Goal: Task Accomplishment & Management: Use online tool/utility

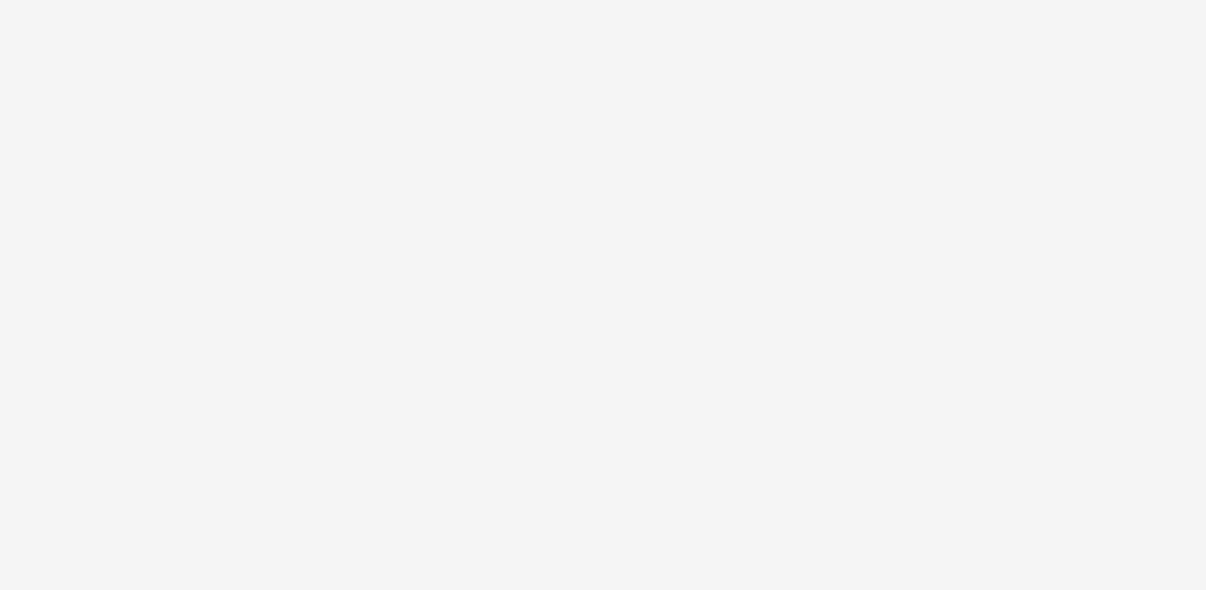
select select "ac009755-aa48-4799-8050-7a339a378eb8"
select select "71807724-10f7-4e4c-8b0a-169380968deb"
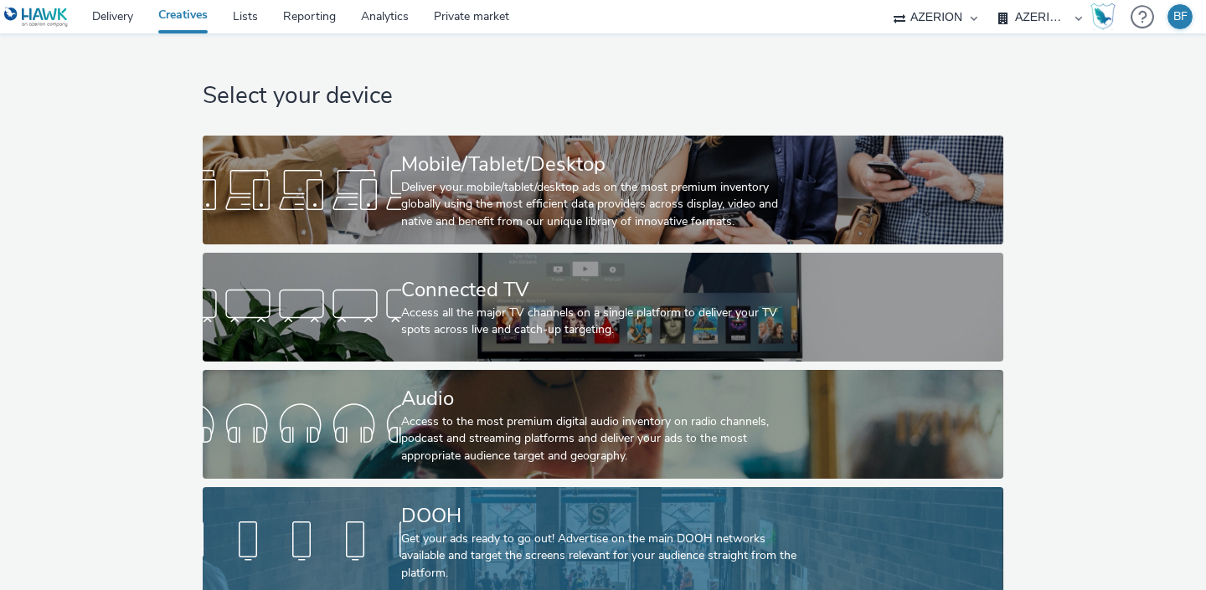
click at [394, 543] on div at bounding box center [302, 542] width 198 height 54
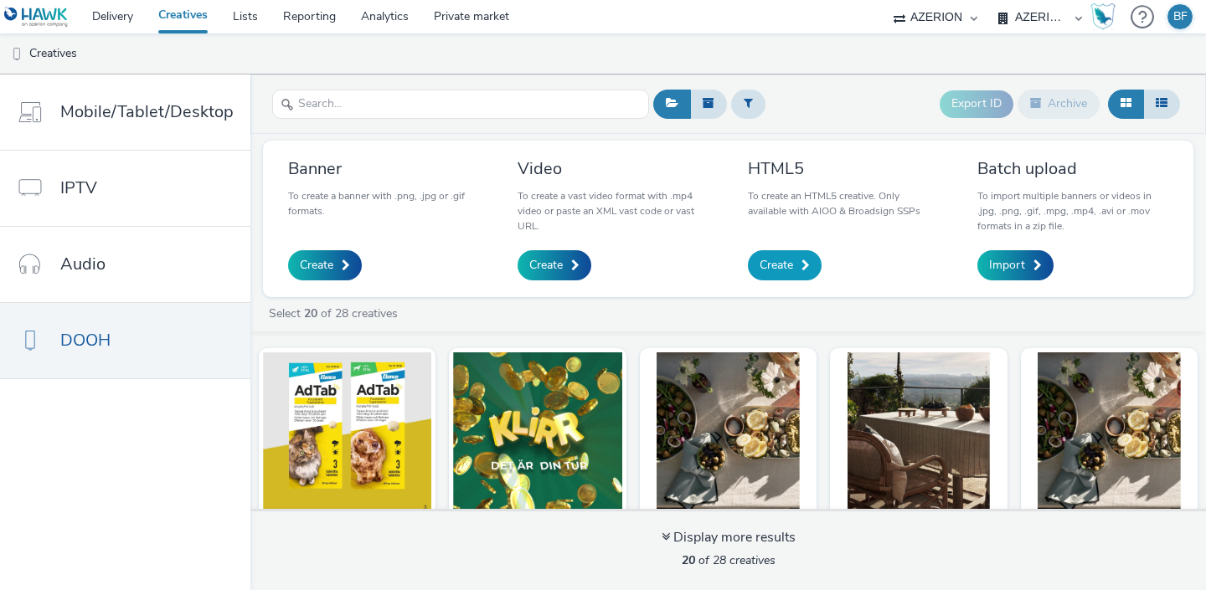
click at [788, 260] on span "Create" at bounding box center [776, 265] width 33 height 17
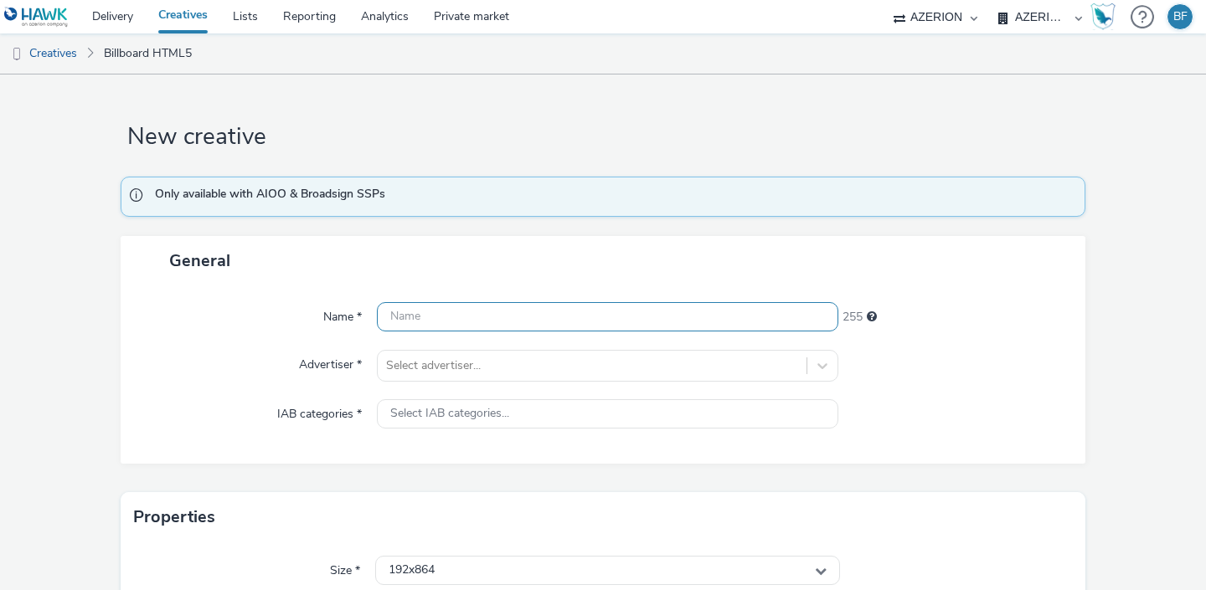
click at [461, 316] on input "text" at bounding box center [607, 316] width 461 height 29
type input "B"
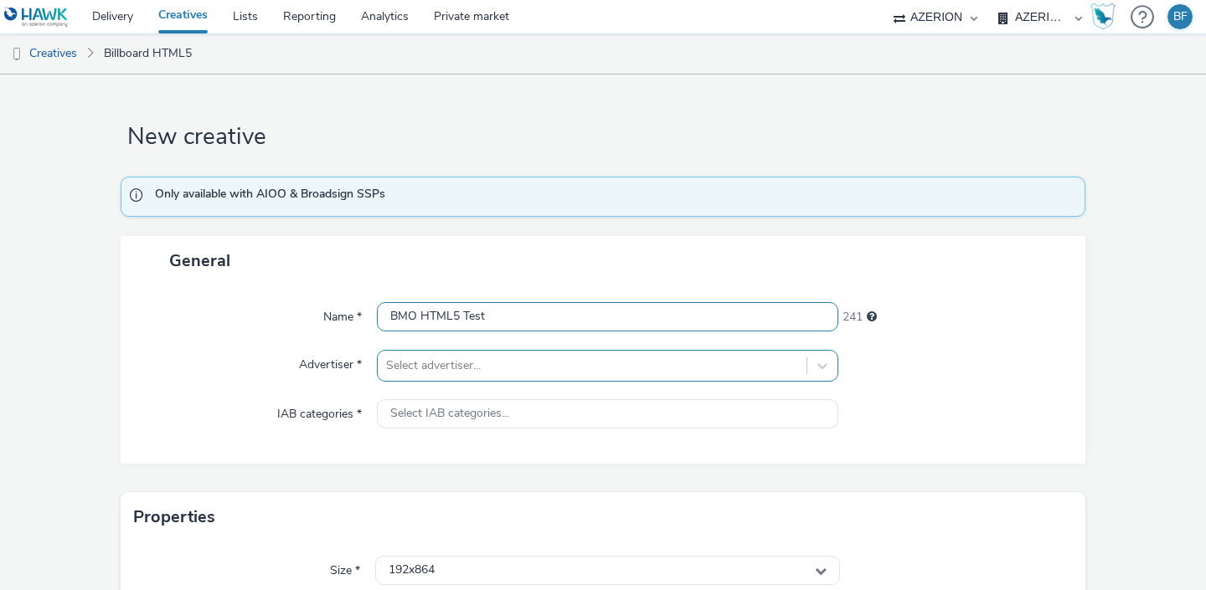
type input "BMO HTML5 Test"
click at [441, 363] on div "Select advertiser..." at bounding box center [607, 366] width 461 height 32
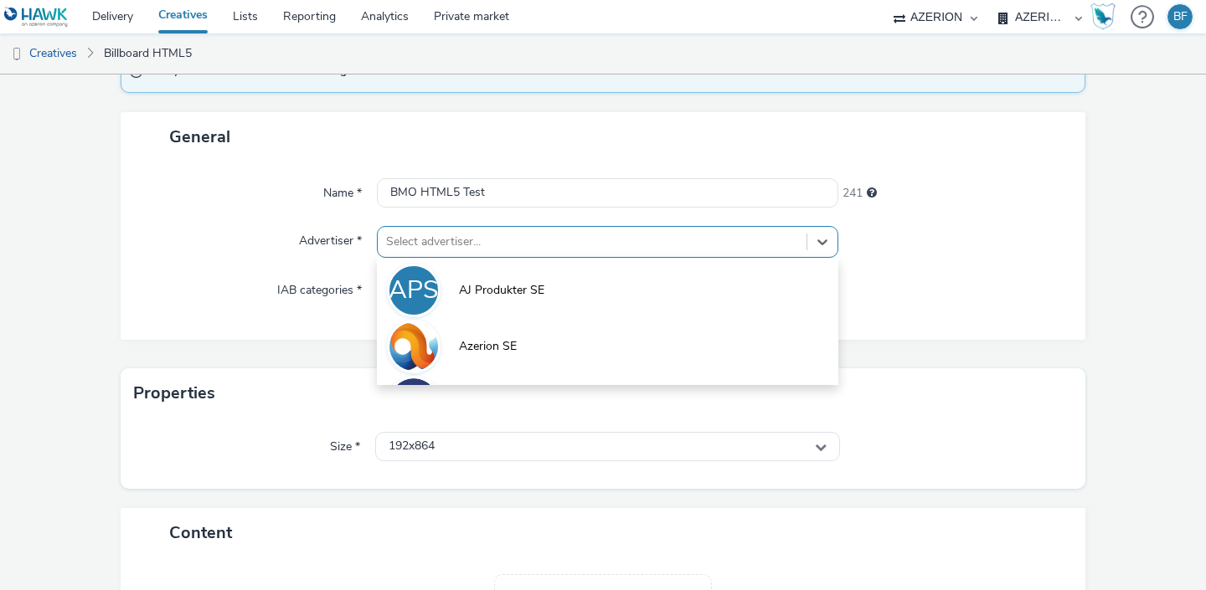
scroll to position [124, 0]
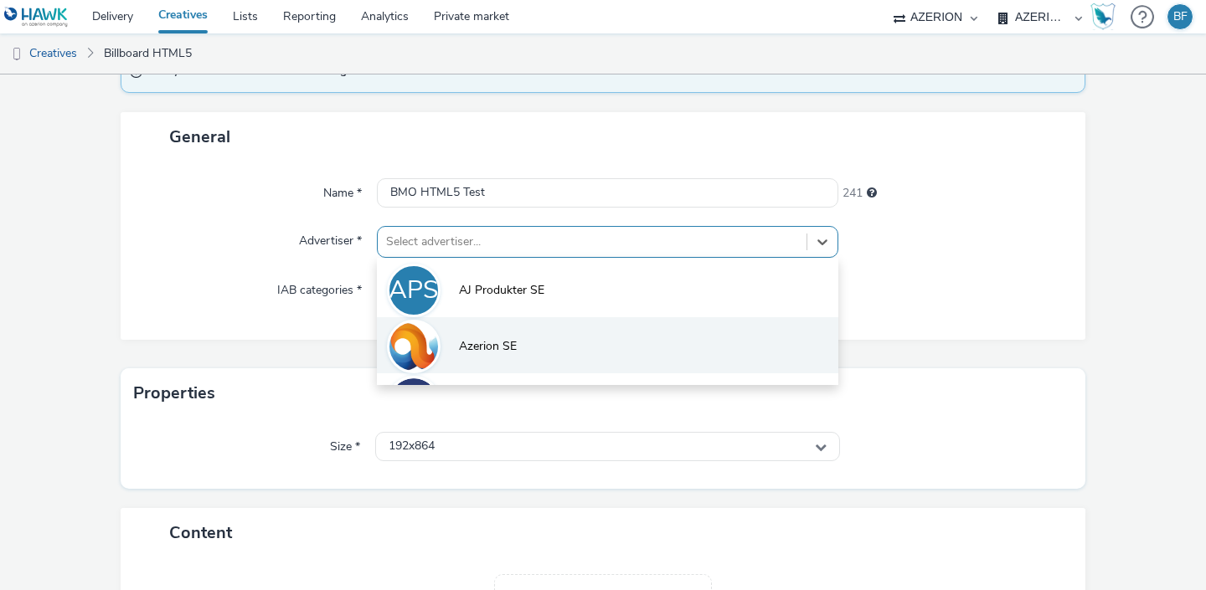
click at [466, 342] on span "Azerion SE" at bounding box center [488, 346] width 58 height 17
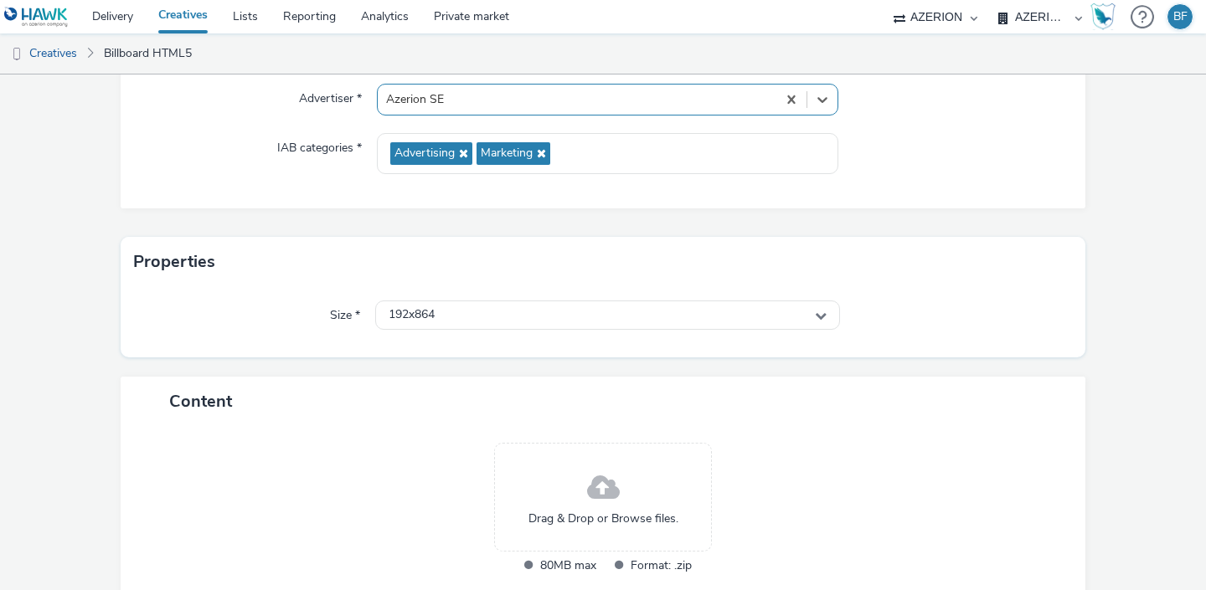
scroll to position [267, 0]
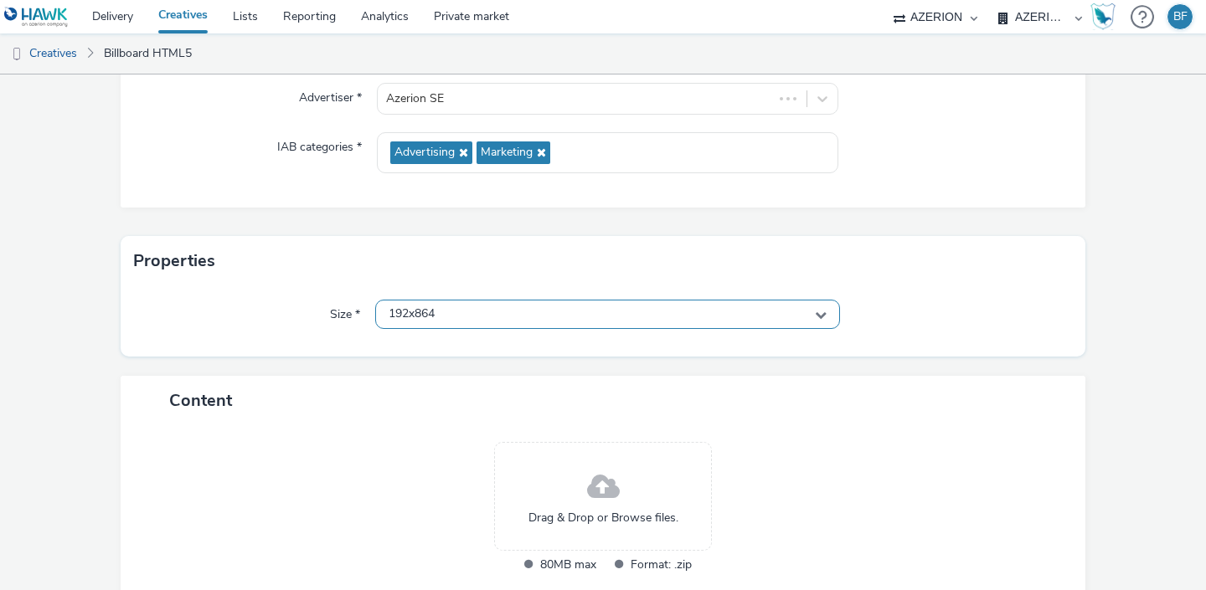
click at [495, 311] on div "192x864" at bounding box center [607, 314] width 465 height 29
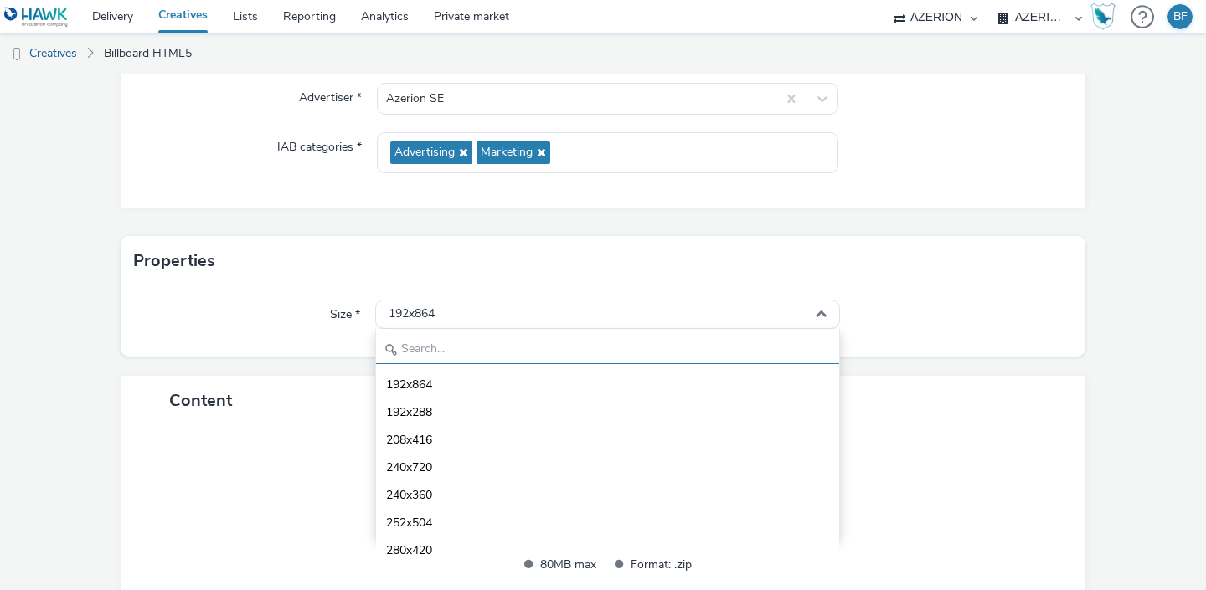
click at [463, 349] on input "text" at bounding box center [607, 349] width 463 height 29
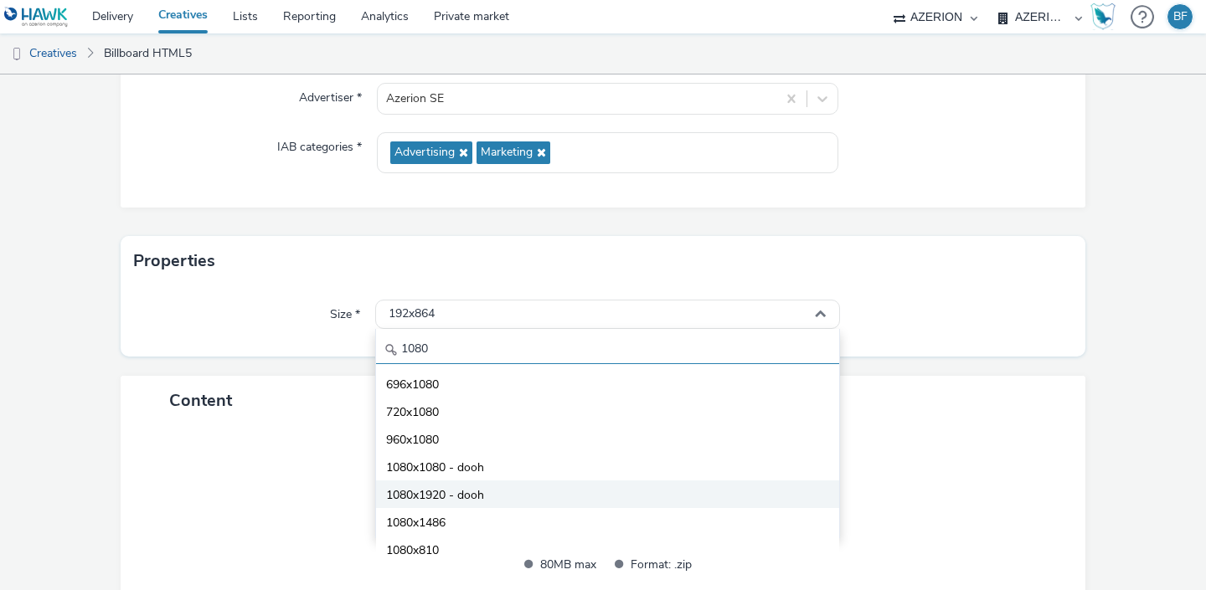
type input "1080"
click at [443, 483] on li "1080x1920 - dooh" at bounding box center [607, 495] width 463 height 28
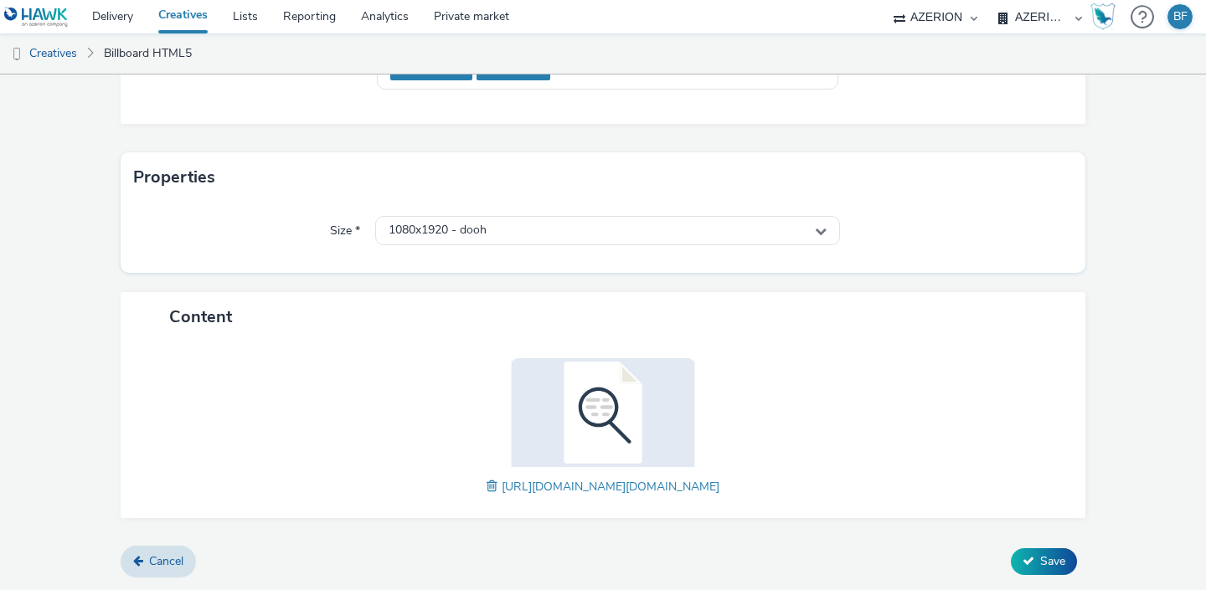
scroll to position [367, 0]
click at [1050, 569] on span "Save" at bounding box center [1052, 562] width 25 height 16
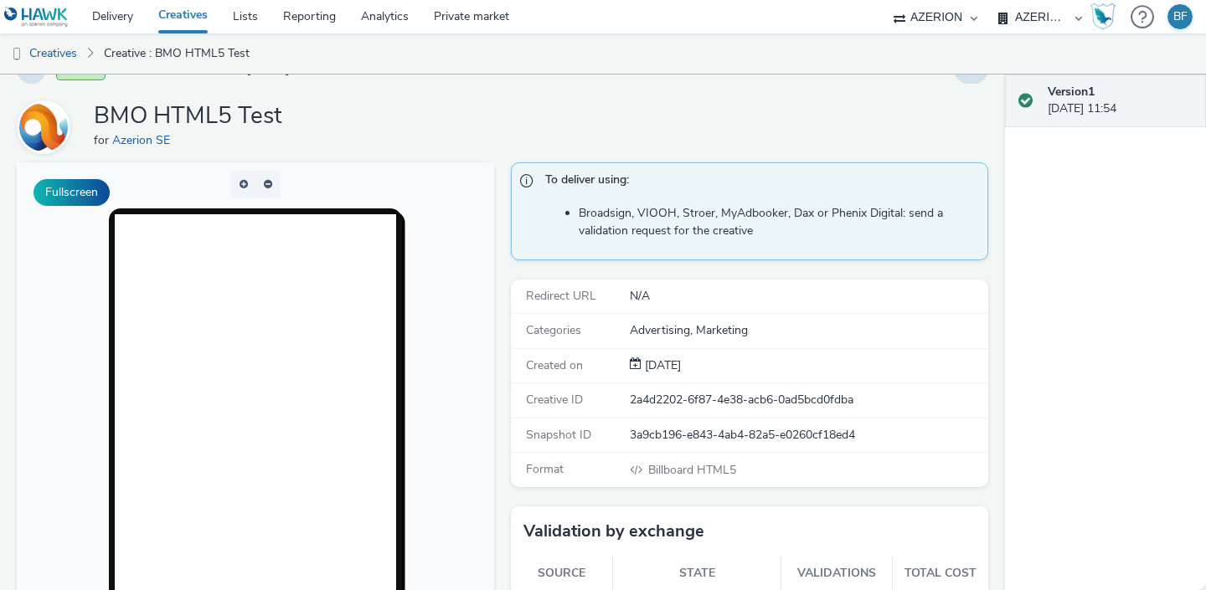
scroll to position [35, 0]
click at [267, 182] on button "button" at bounding box center [267, 186] width 25 height 28
click at [267, 182] on span "button" at bounding box center [268, 185] width 8 height 10
click at [267, 182] on button "button" at bounding box center [267, 186] width 25 height 28
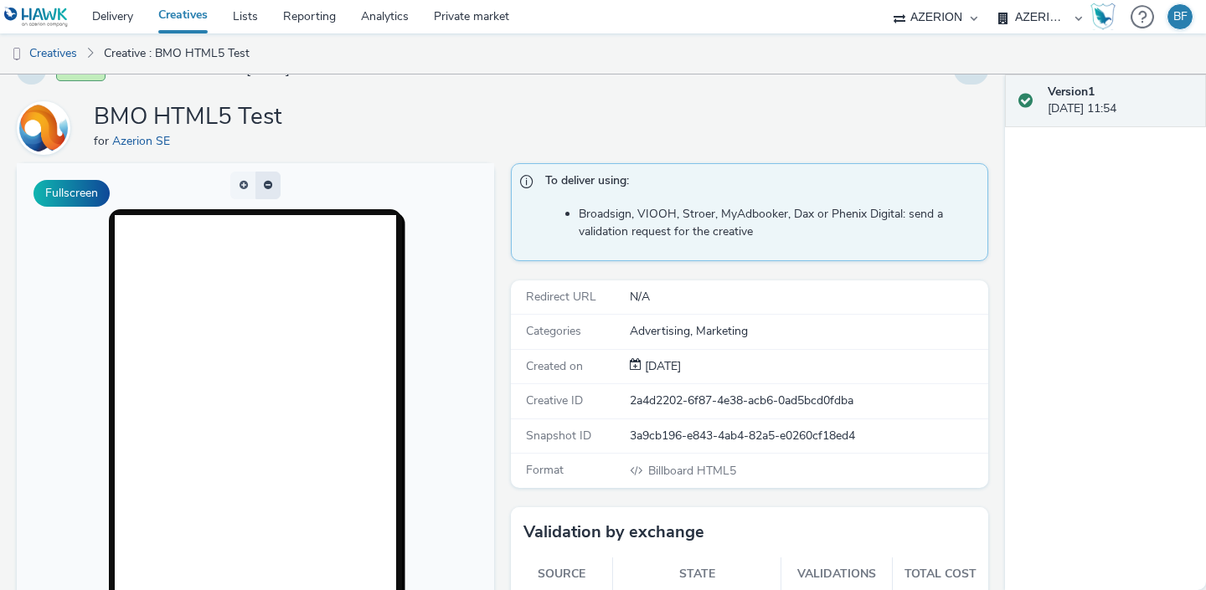
click at [267, 182] on button "button" at bounding box center [267, 186] width 25 height 28
click at [239, 187] on button "button" at bounding box center [242, 186] width 25 height 28
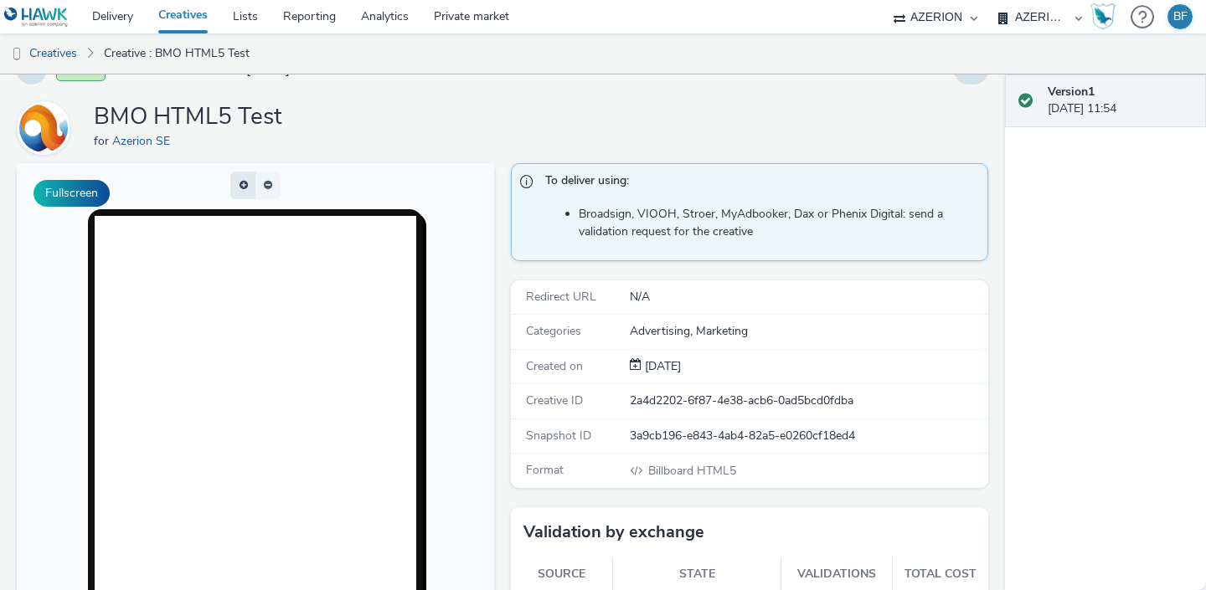
click at [240, 188] on span "button" at bounding box center [240, 188] width 0 height 0
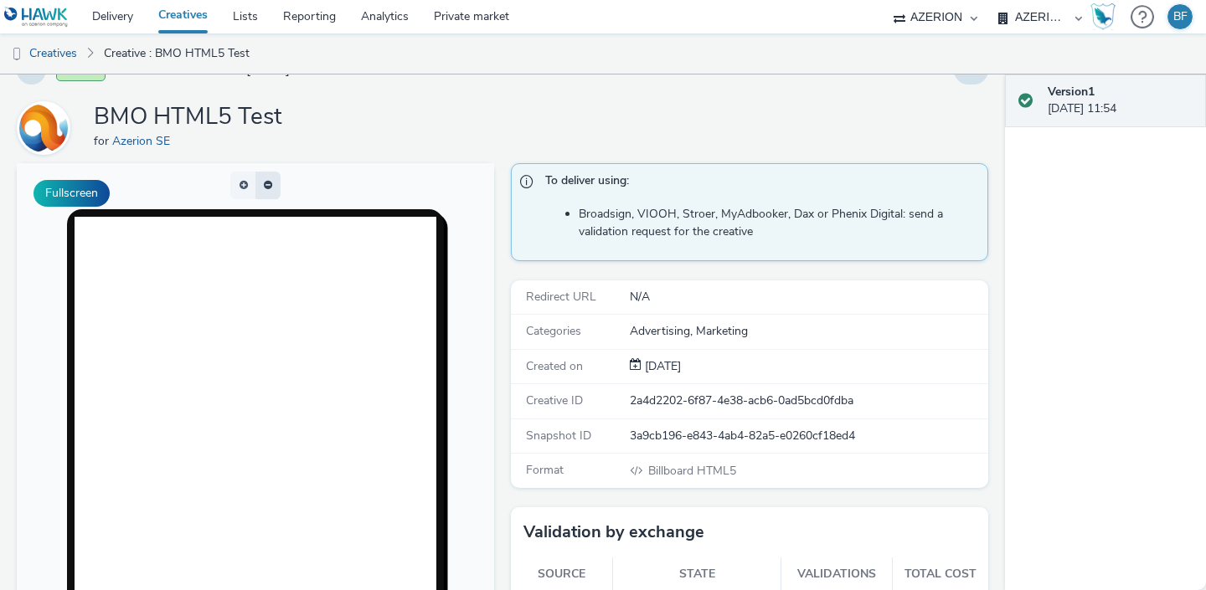
click at [270, 182] on button "button" at bounding box center [267, 186] width 25 height 28
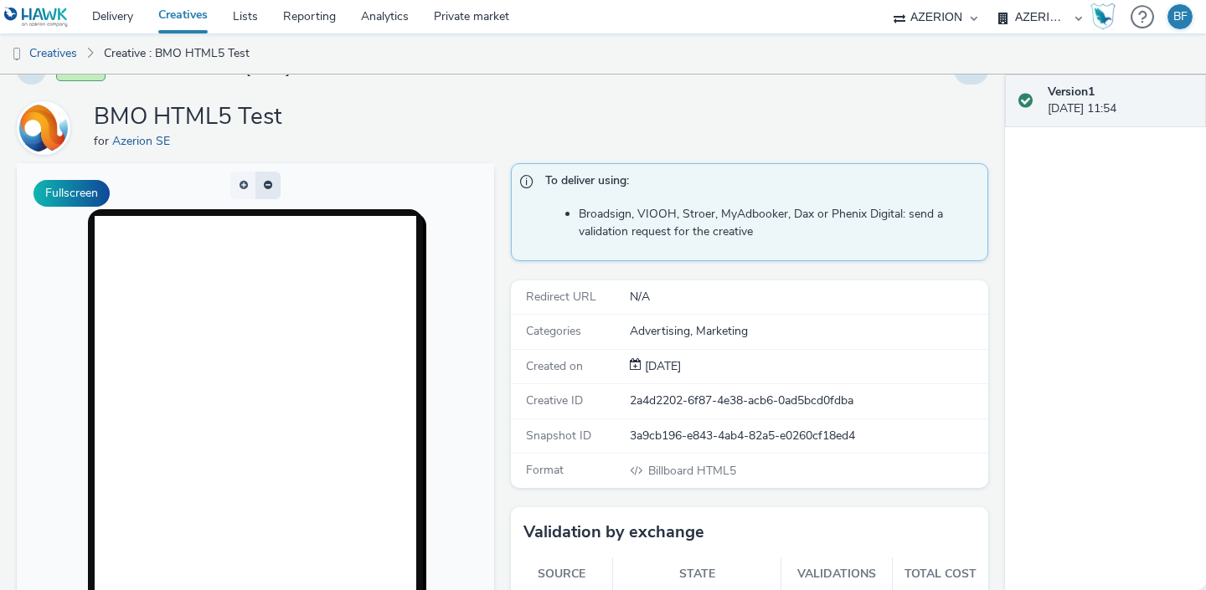
click at [270, 183] on span "button" at bounding box center [270, 183] width 0 height 0
click at [270, 182] on button "button" at bounding box center [267, 186] width 25 height 28
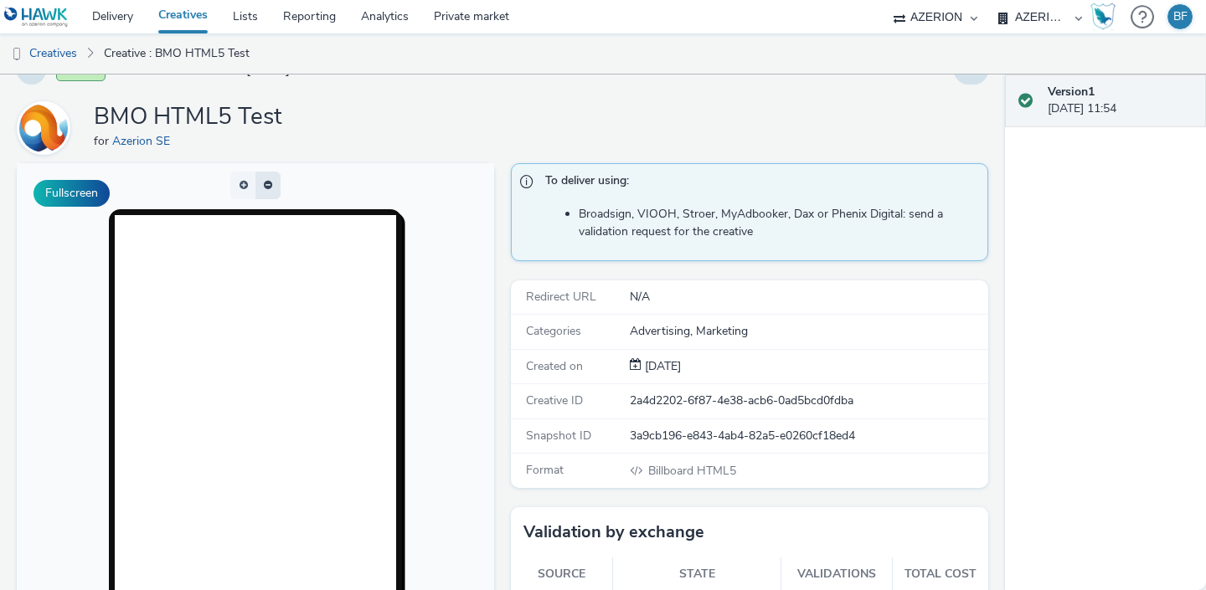
click at [270, 182] on span "button" at bounding box center [268, 185] width 8 height 10
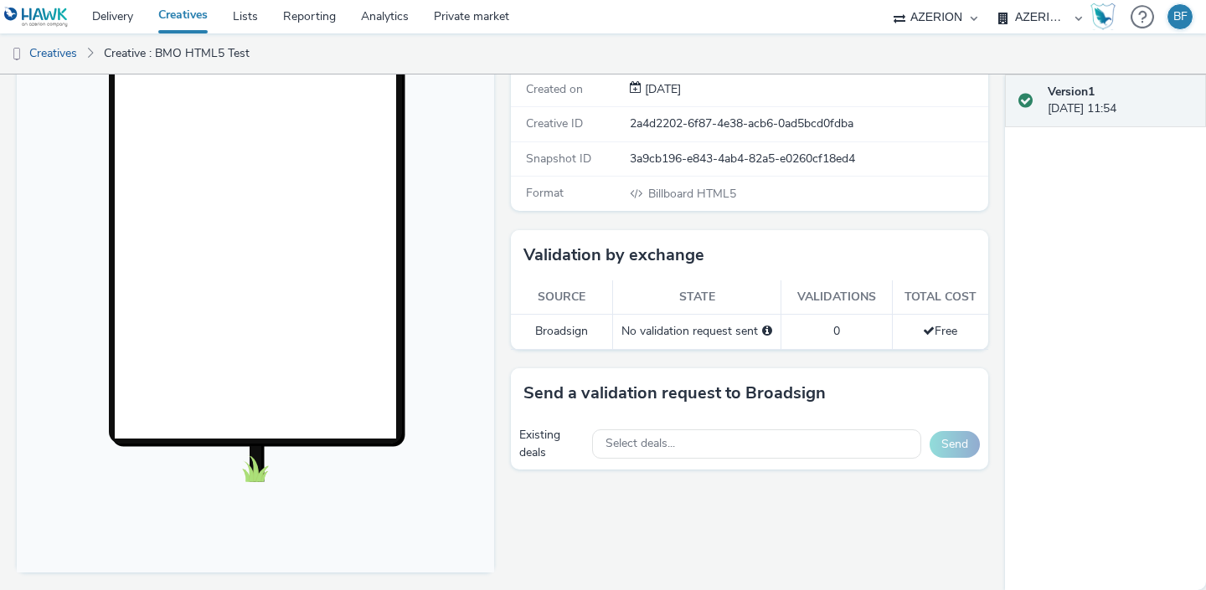
scroll to position [313, 0]
click at [444, 13] on link "Private market" at bounding box center [471, 16] width 100 height 33
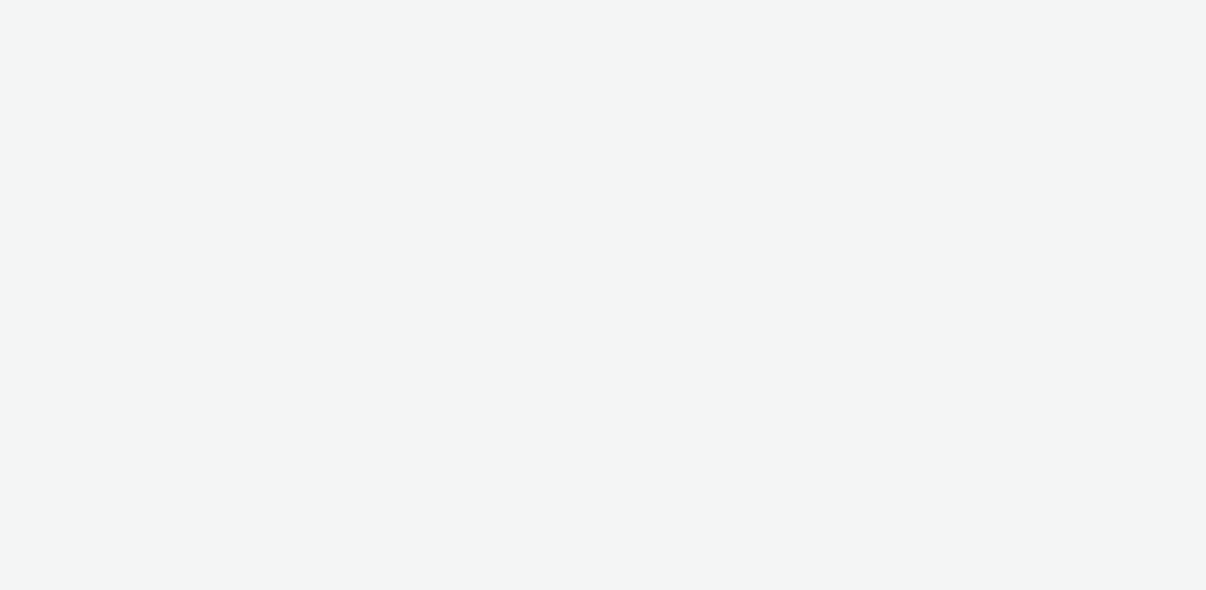
select select "ac009755-aa48-4799-8050-7a339a378eb8"
select select "71807724-10f7-4e4c-8b0a-169380968deb"
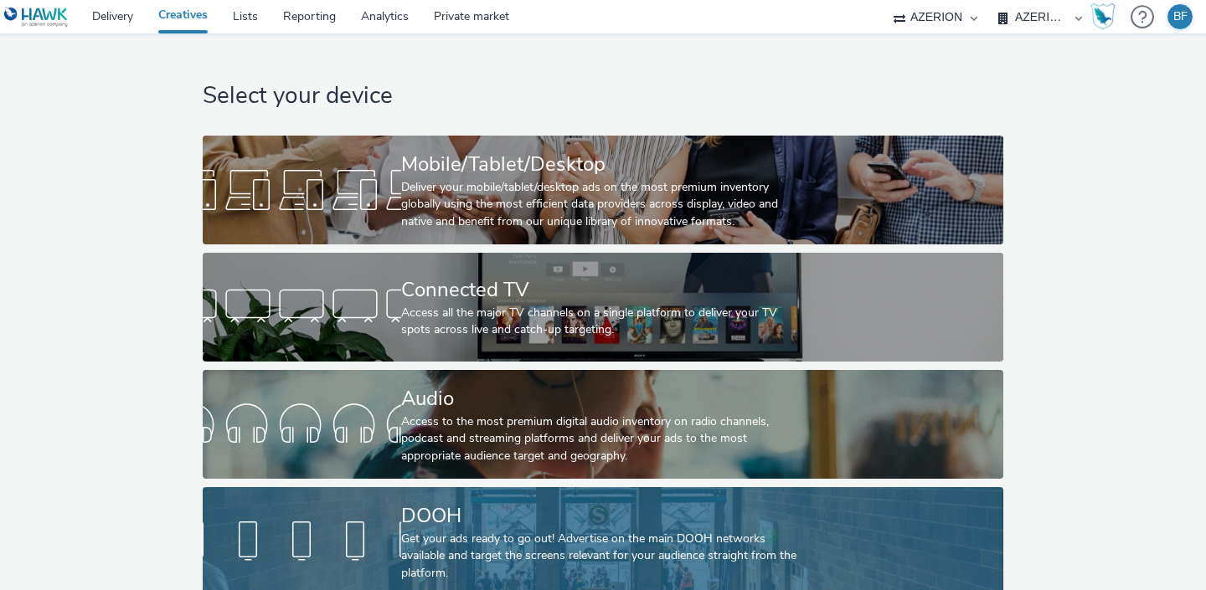
click at [336, 520] on div at bounding box center [302, 542] width 198 height 54
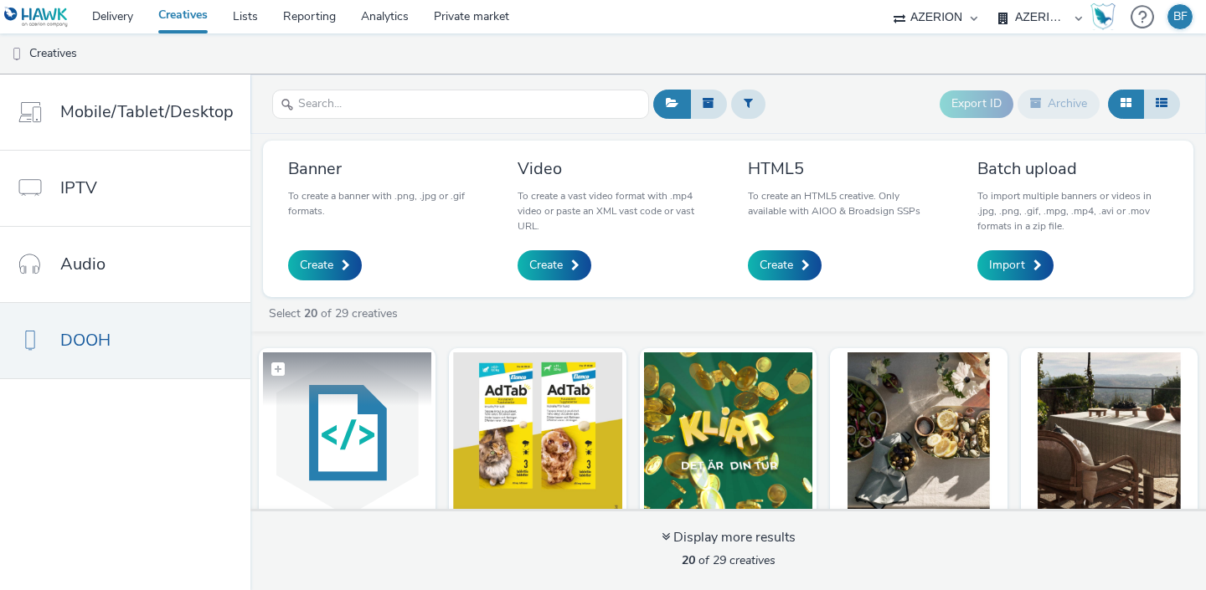
click at [395, 380] on label at bounding box center [347, 369] width 168 height 32
click at [395, 380] on label at bounding box center [347, 369] width 168 height 33
checkbox input "false"
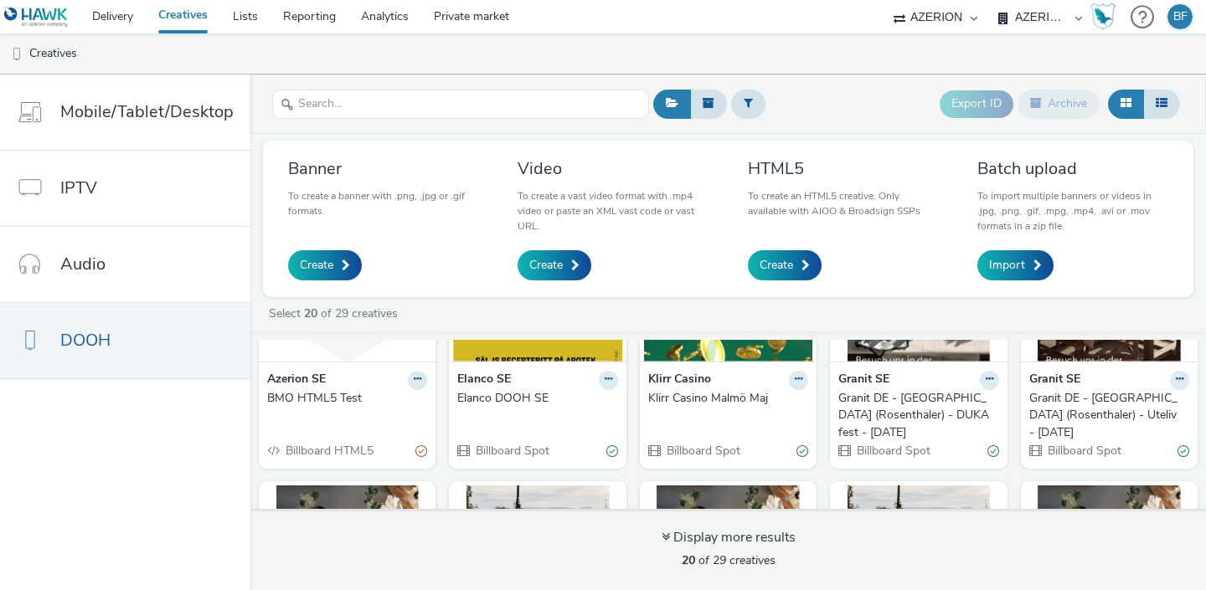
scroll to position [157, 0]
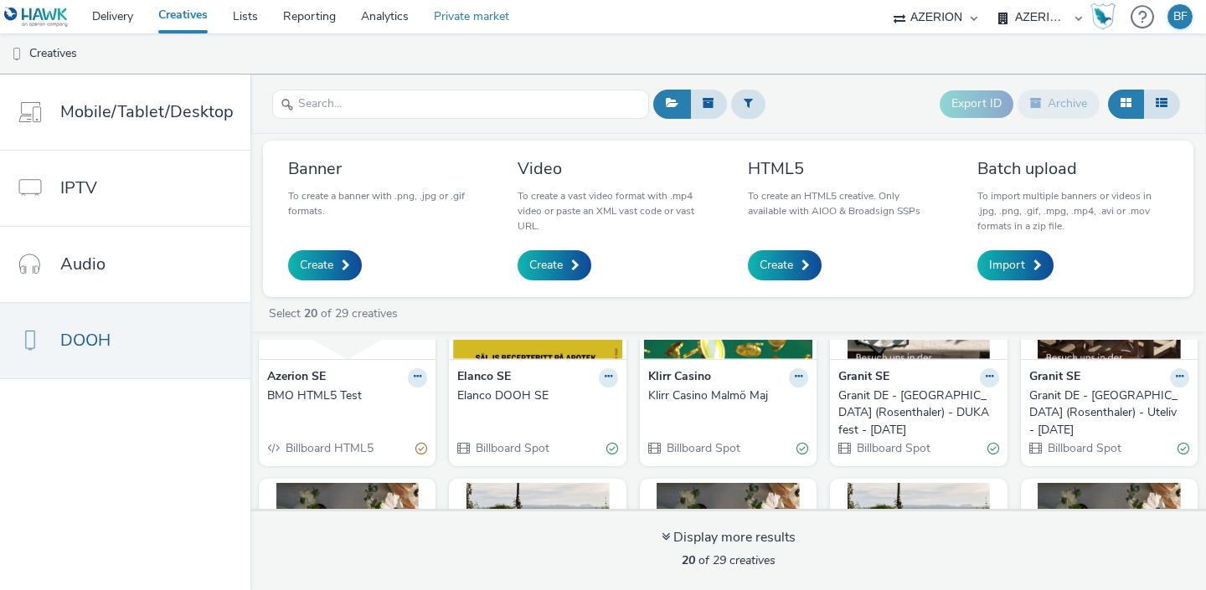
click at [467, 24] on link "Private market" at bounding box center [471, 16] width 100 height 33
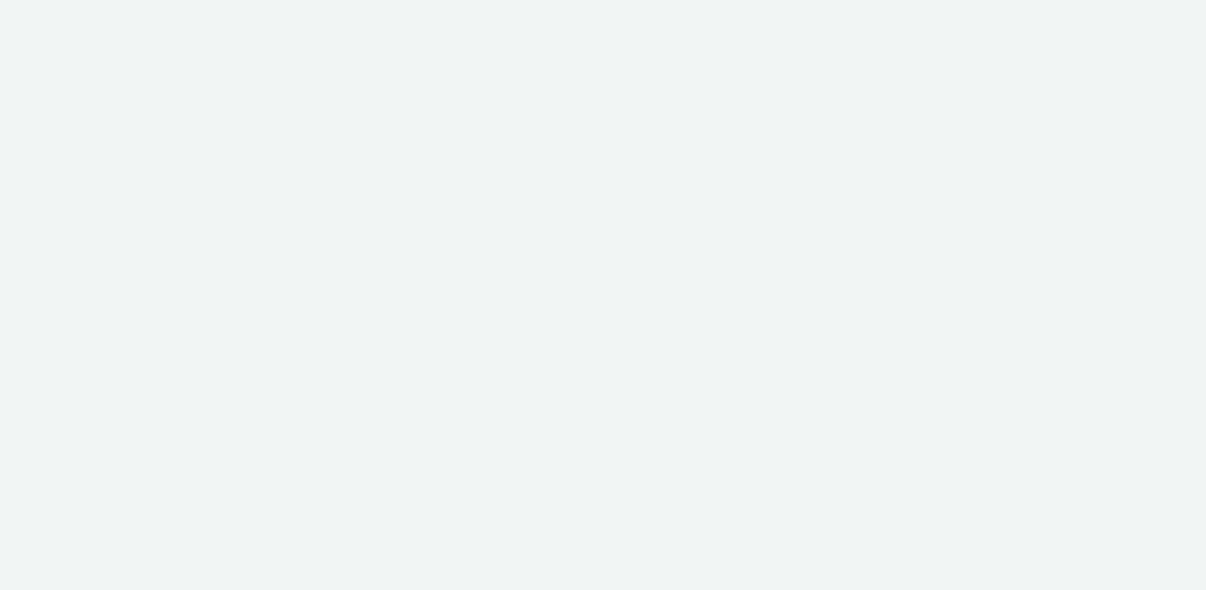
select select "ac009755-aa48-4799-8050-7a339a378eb8"
select select "71807724-10f7-4e4c-8b0a-169380968deb"
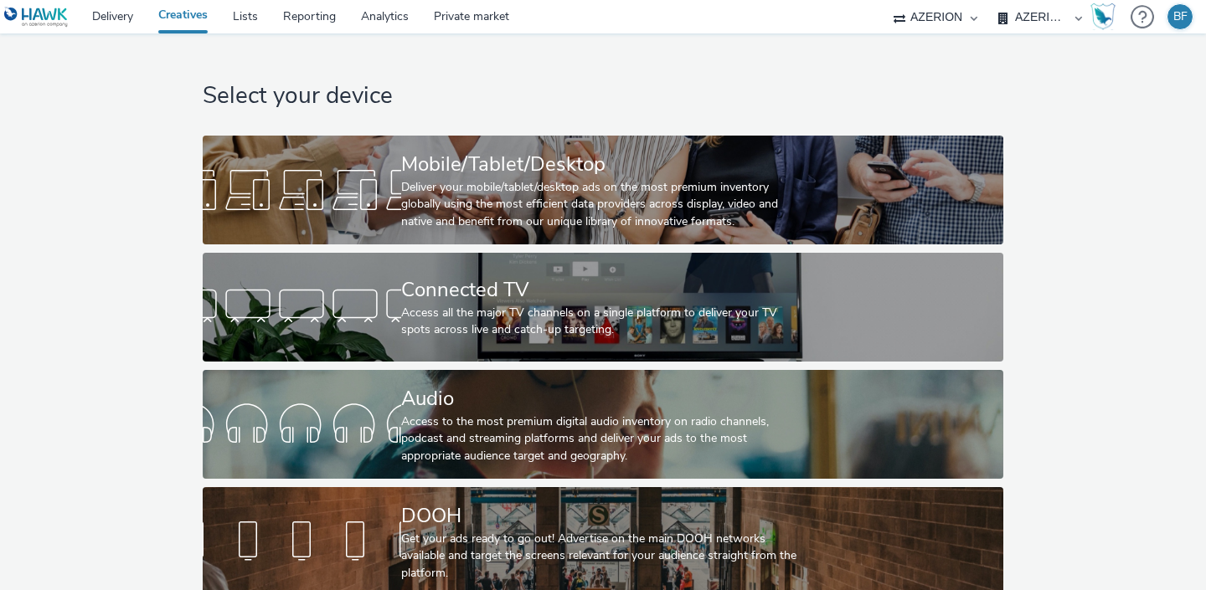
scroll to position [14, 0]
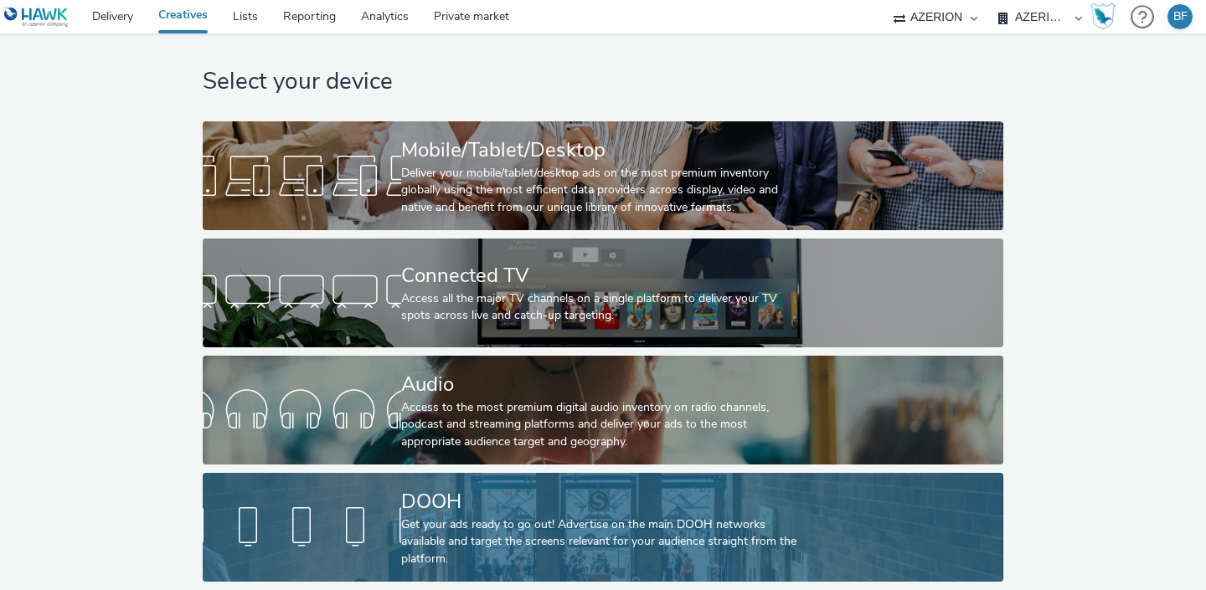
click at [294, 515] on div at bounding box center [302, 528] width 198 height 54
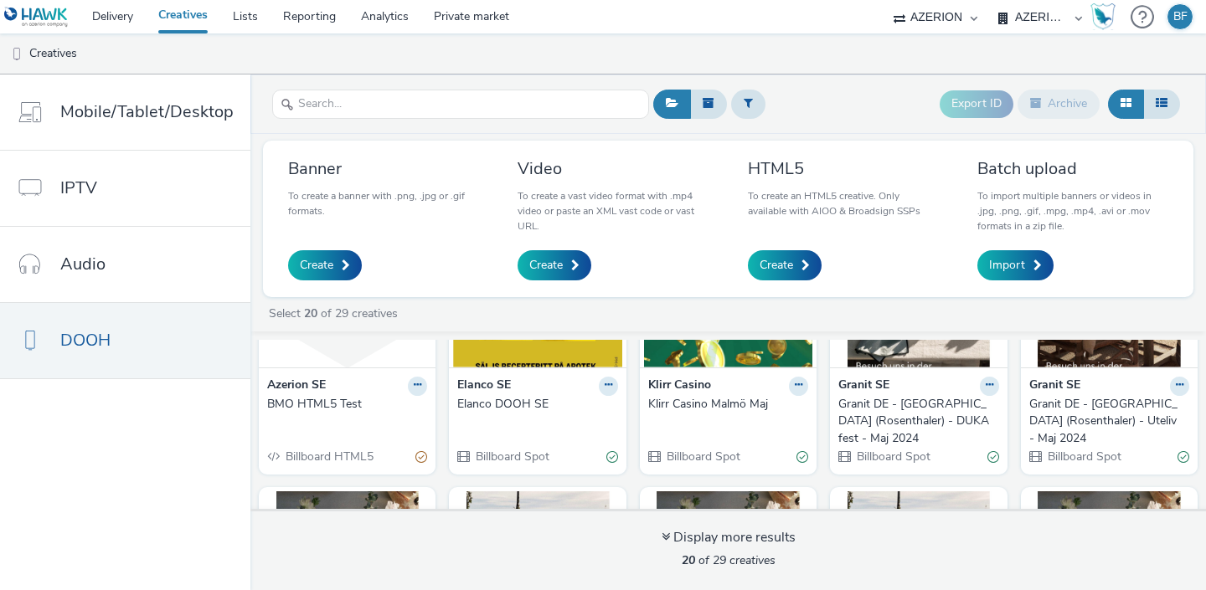
scroll to position [149, 0]
click at [303, 398] on div "BMO HTML5 Test" at bounding box center [343, 403] width 153 height 17
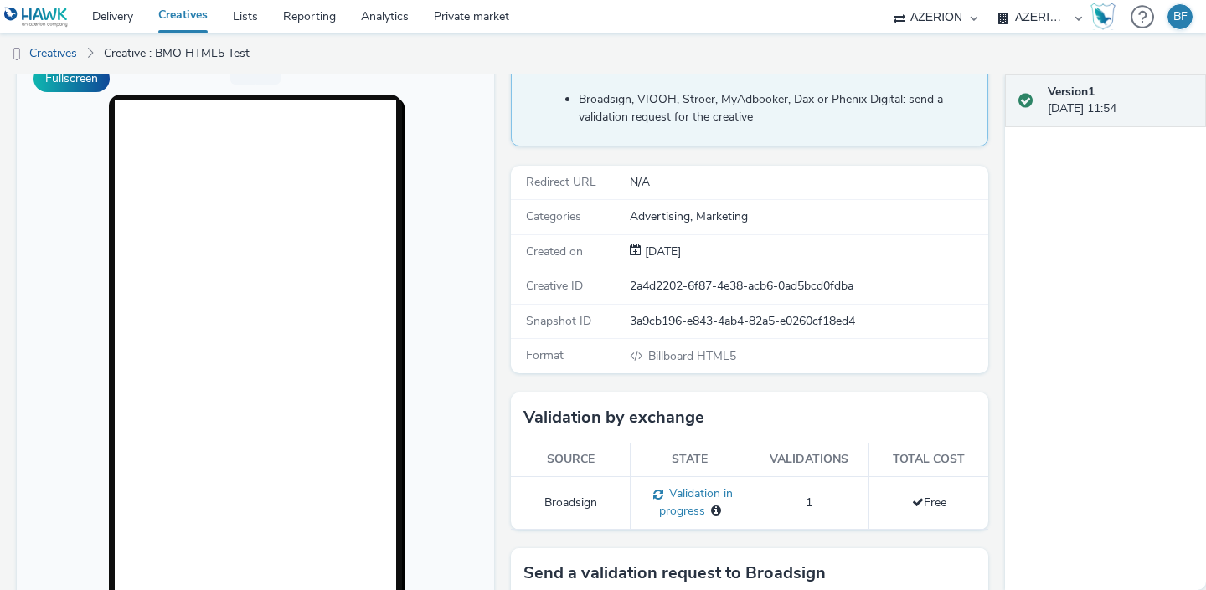
scroll to position [151, 0]
click at [175, 13] on link "Creatives" at bounding box center [183, 16] width 75 height 33
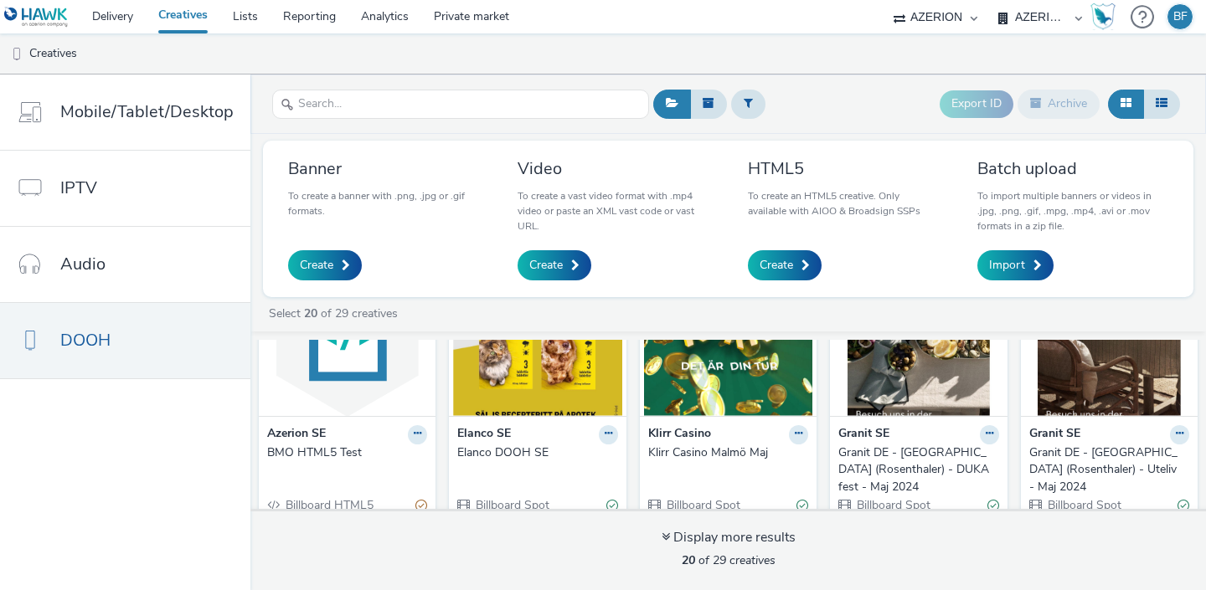
scroll to position [101, 0]
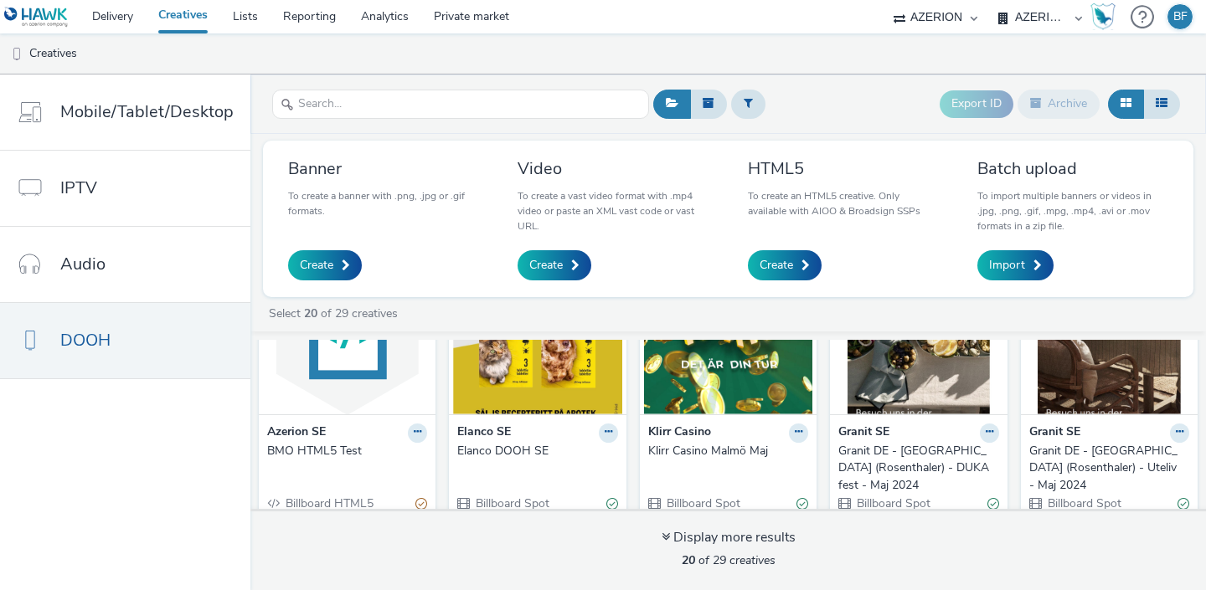
click at [296, 460] on div "Azerion SE BMO HTML5 Test Billboard HTML5" at bounding box center [347, 468] width 177 height 107
click at [314, 452] on div "BMO HTML5 Test" at bounding box center [343, 451] width 153 height 17
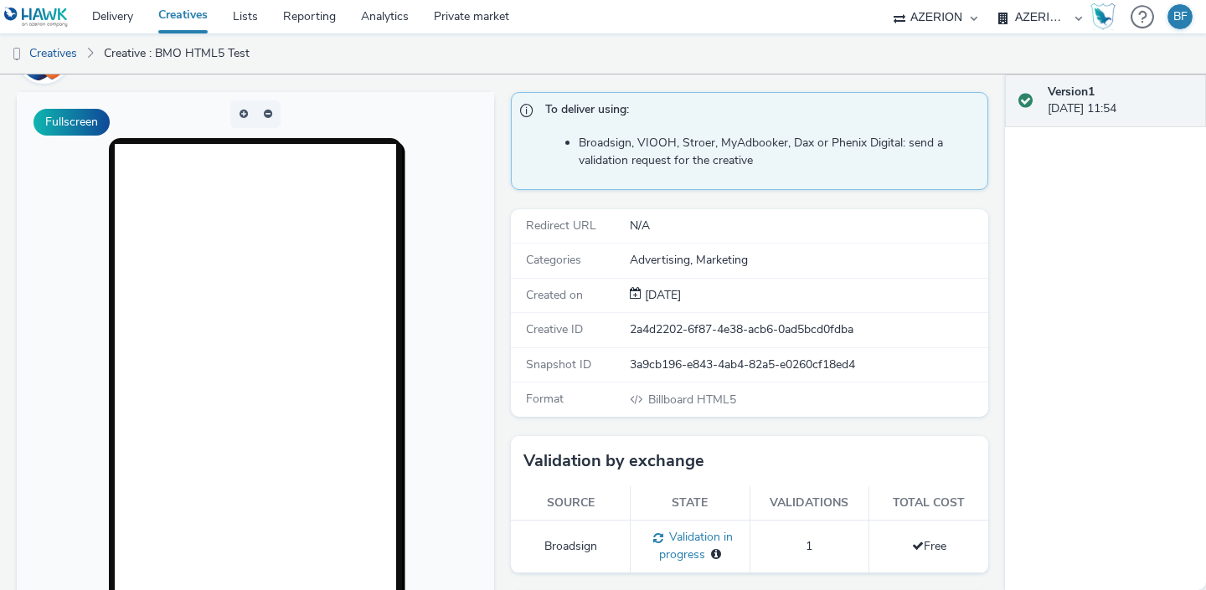
scroll to position [147, 0]
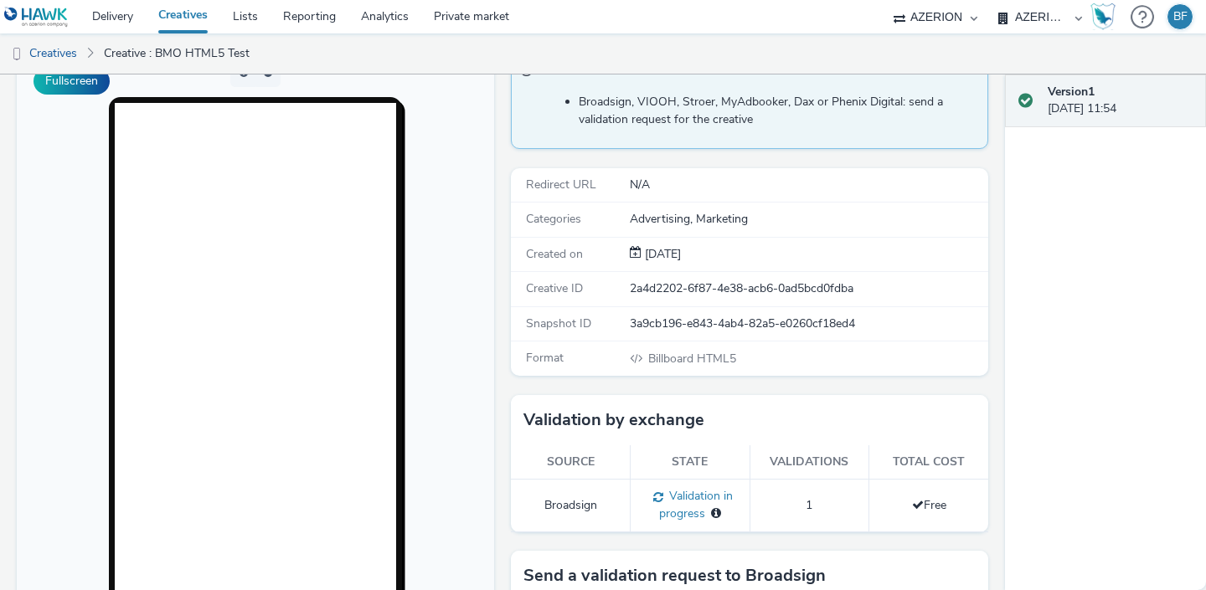
click at [197, 13] on link "Creatives" at bounding box center [183, 16] width 75 height 33
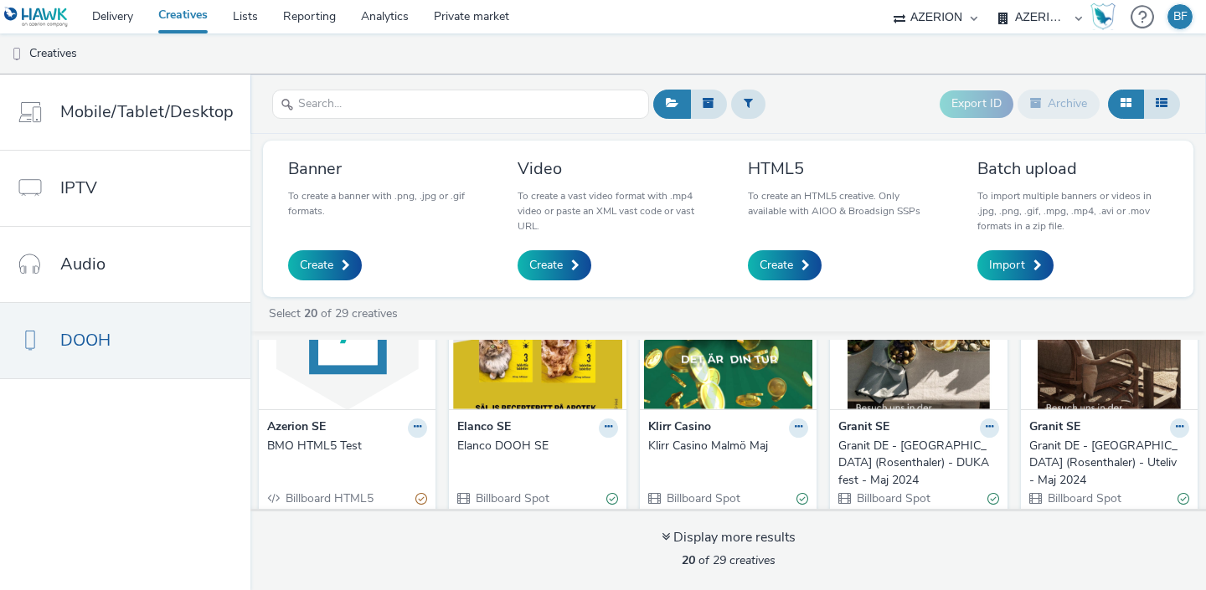
scroll to position [108, 0]
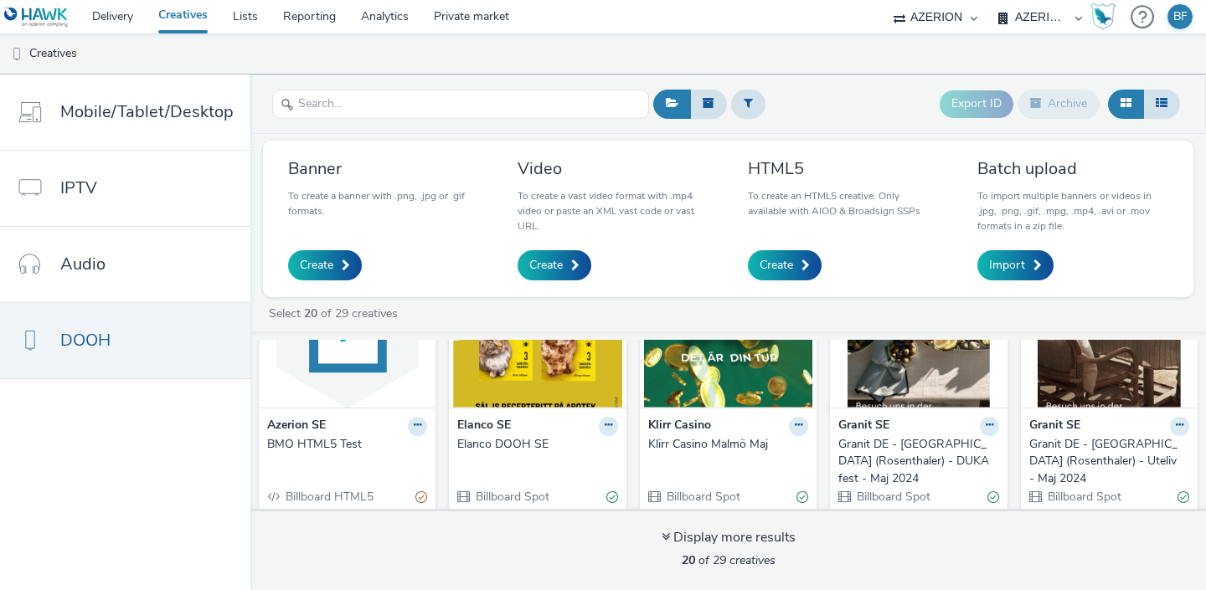
click at [313, 439] on div "BMO HTML5 Test" at bounding box center [343, 444] width 153 height 17
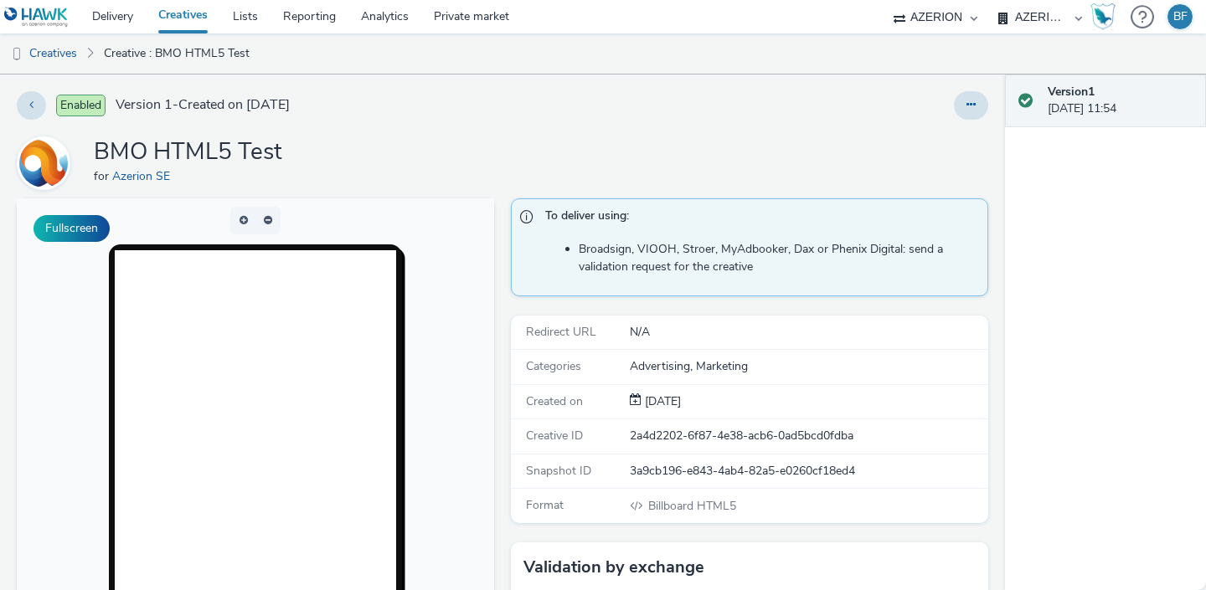
click at [201, 17] on link "Creatives" at bounding box center [183, 16] width 75 height 33
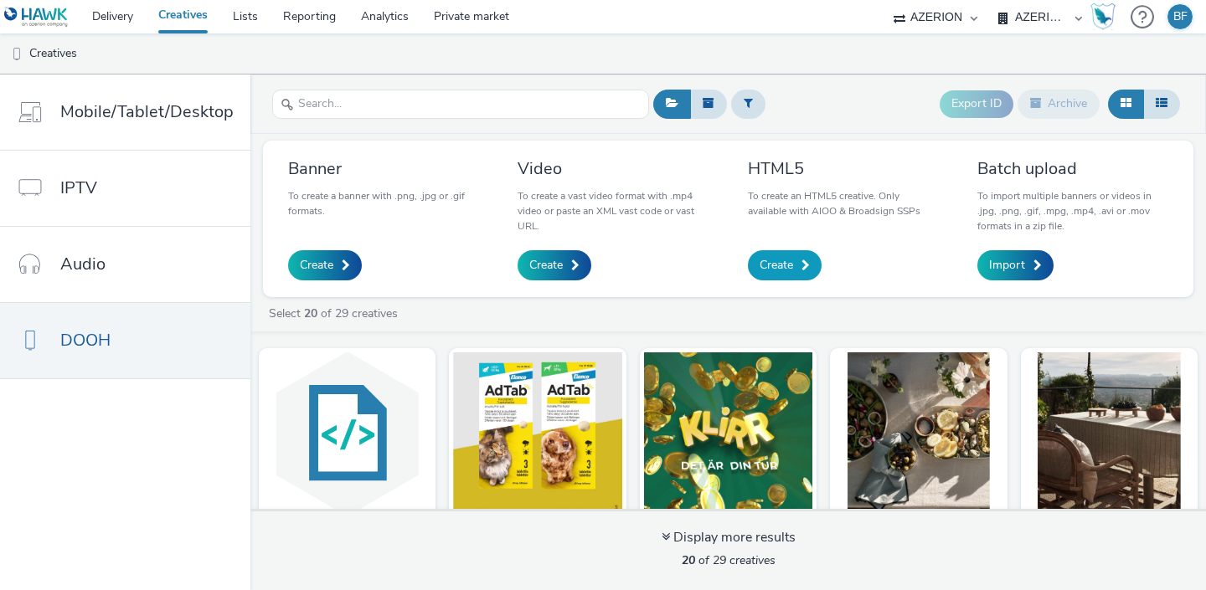
click at [785, 260] on span "Create" at bounding box center [776, 265] width 33 height 17
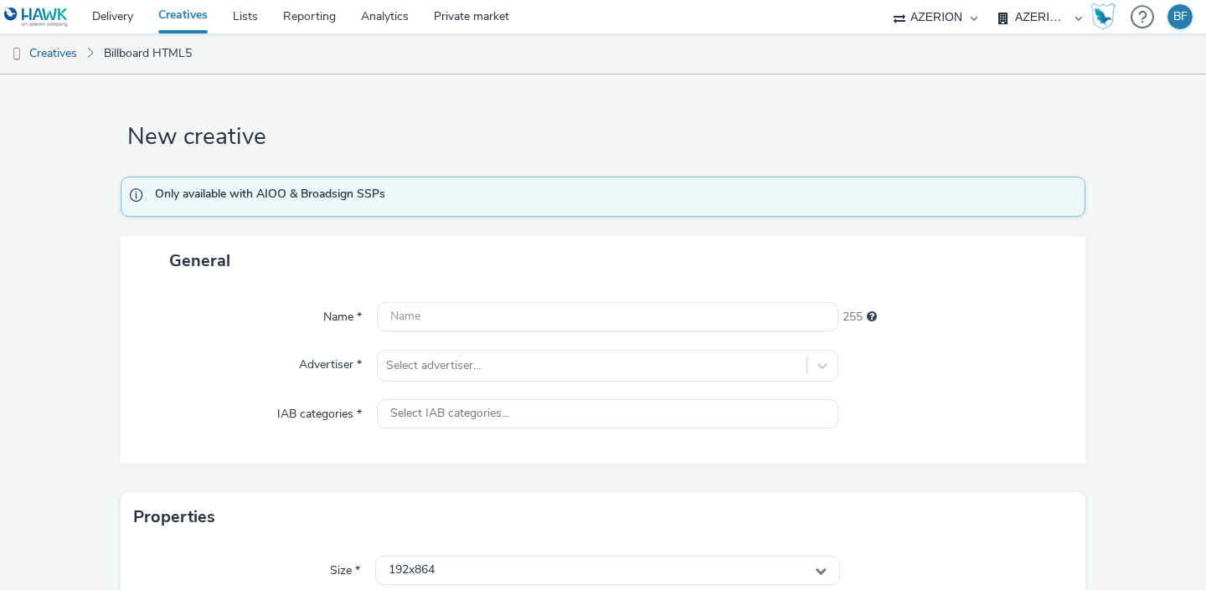
click at [195, 10] on link "Creatives" at bounding box center [183, 16] width 75 height 33
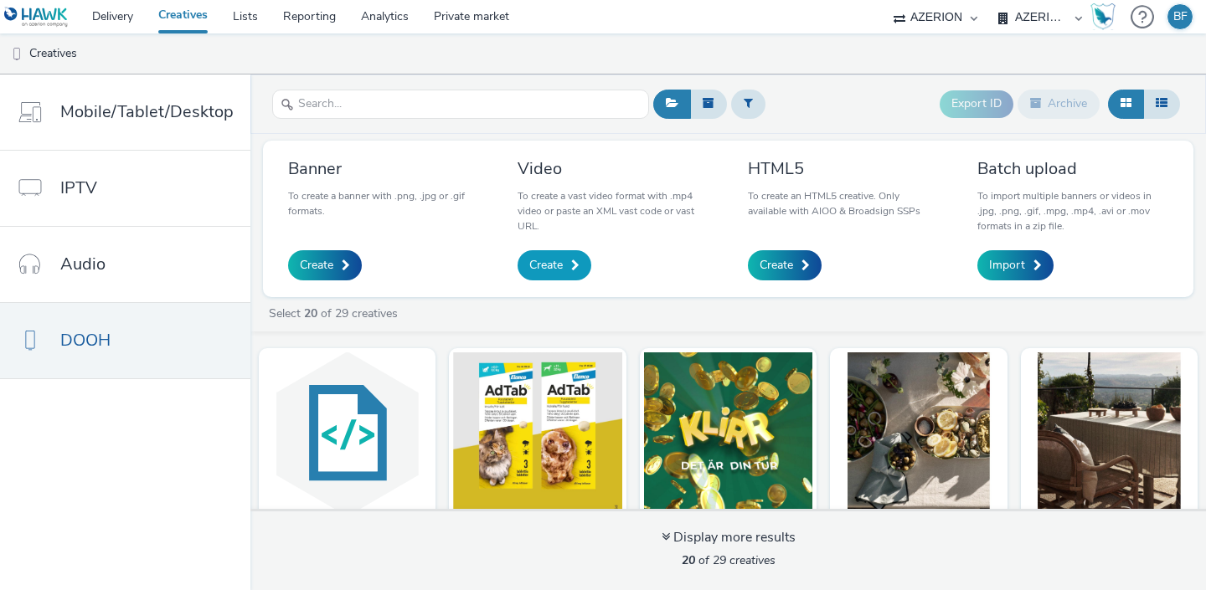
click at [543, 265] on span "Create" at bounding box center [545, 265] width 33 height 17
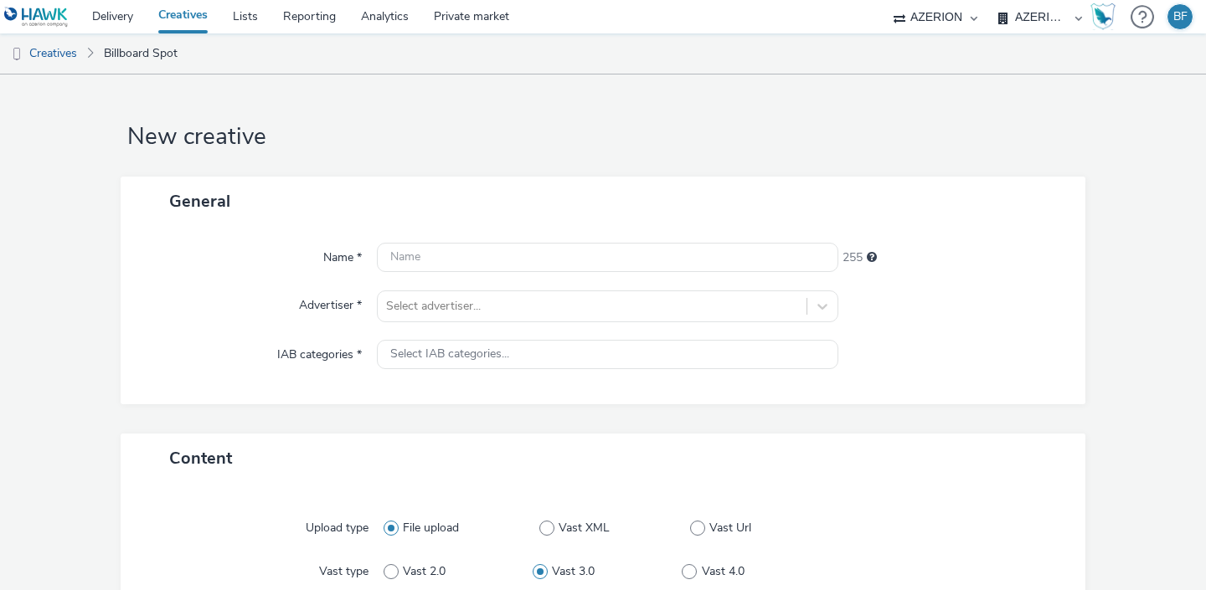
click at [184, 11] on link "Creatives" at bounding box center [183, 16] width 75 height 33
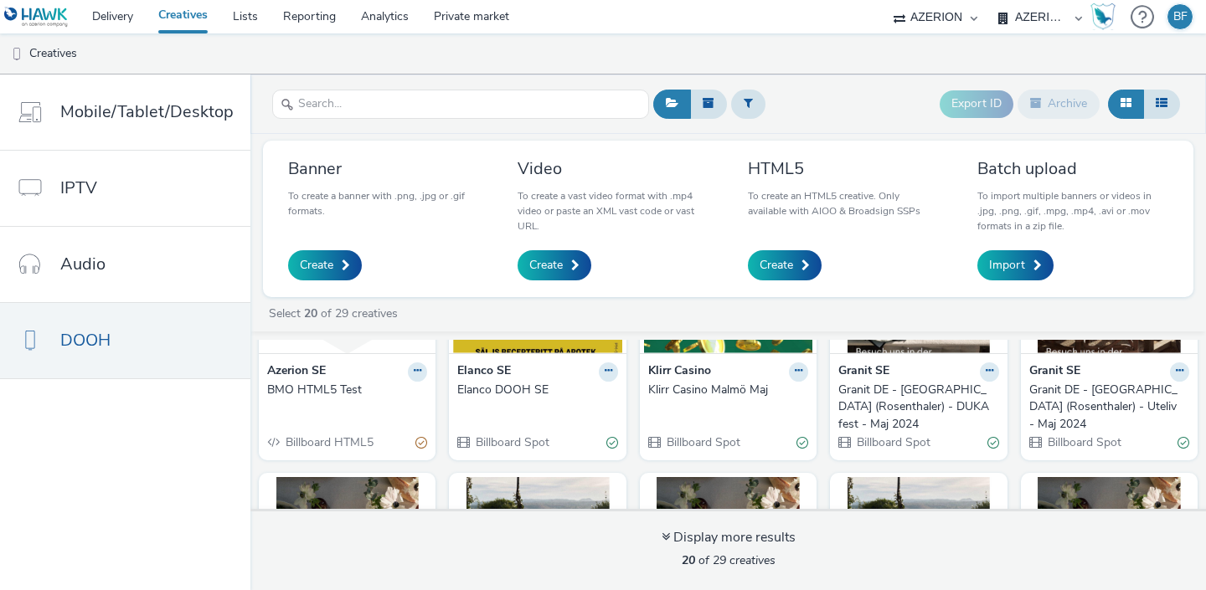
scroll to position [163, 0]
click at [312, 389] on div "BMO HTML5 Test" at bounding box center [343, 389] width 153 height 17
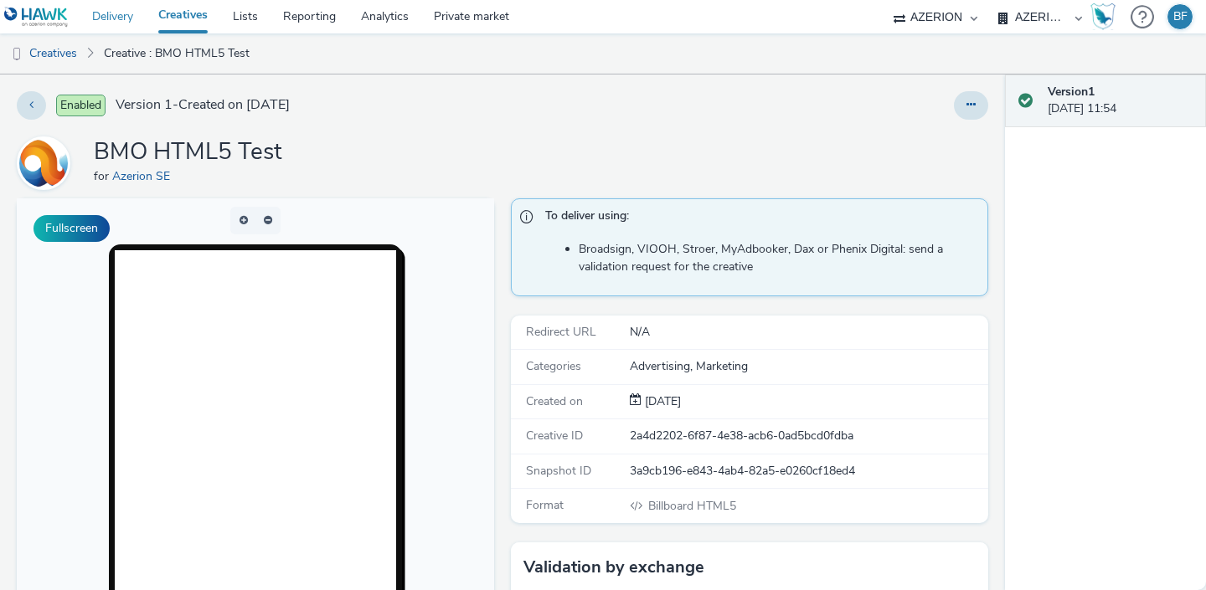
click at [141, 16] on link "Delivery" at bounding box center [113, 16] width 66 height 33
